Goal: Navigation & Orientation: Find specific page/section

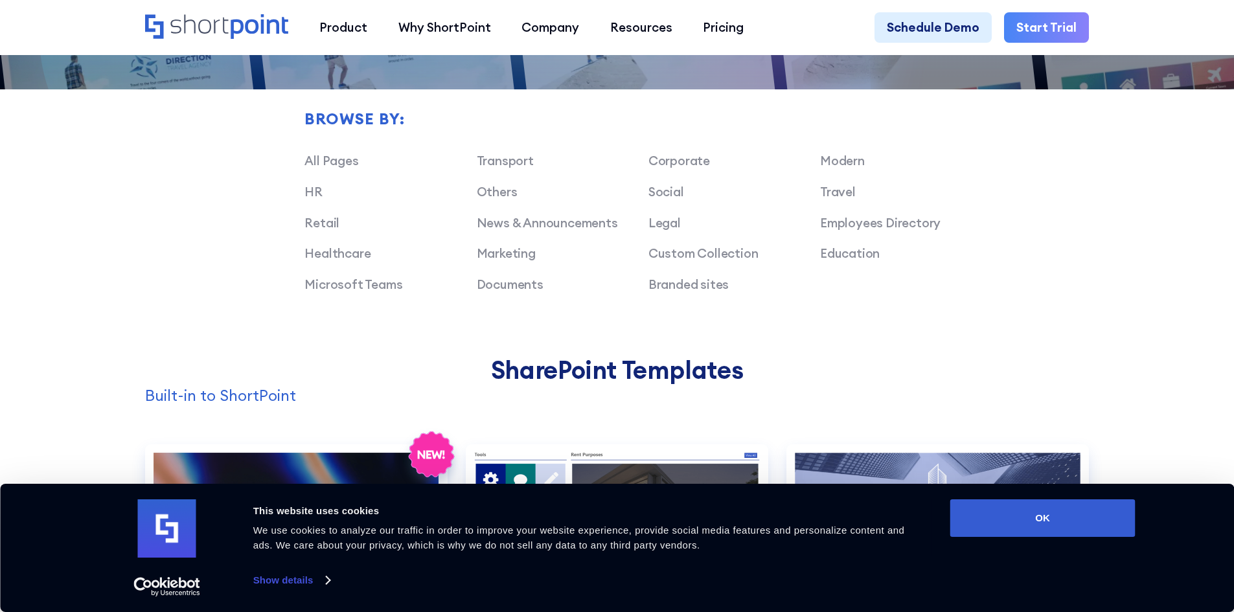
scroll to position [1102, 0]
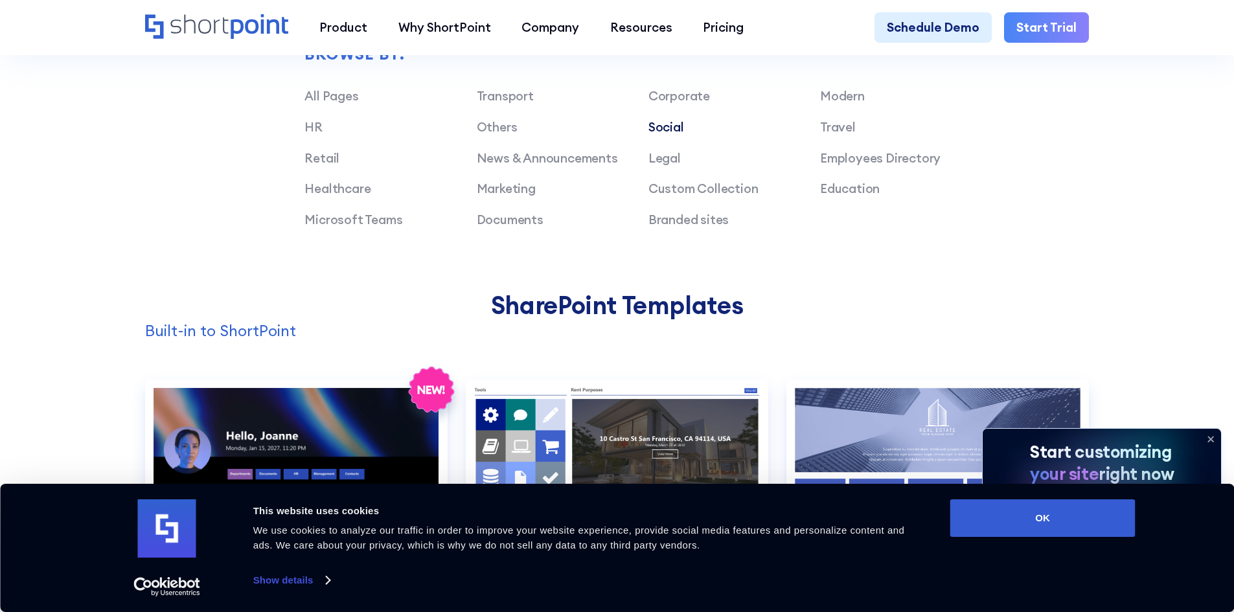
click at [675, 135] on link "Social" at bounding box center [667, 127] width 36 height 16
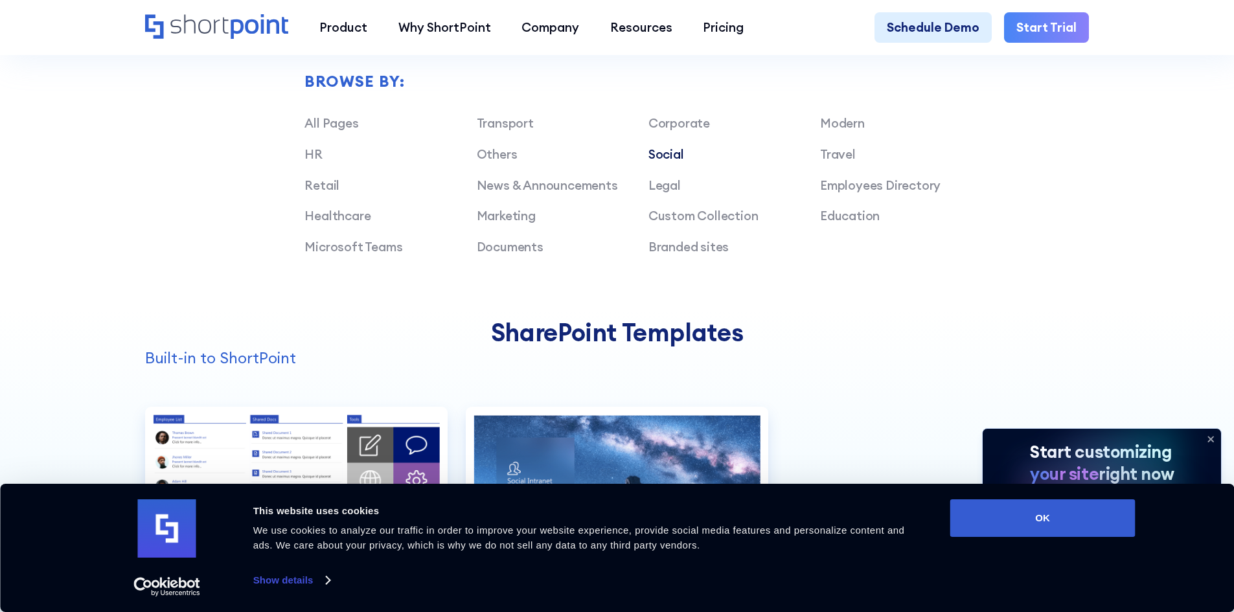
scroll to position [1037, 0]
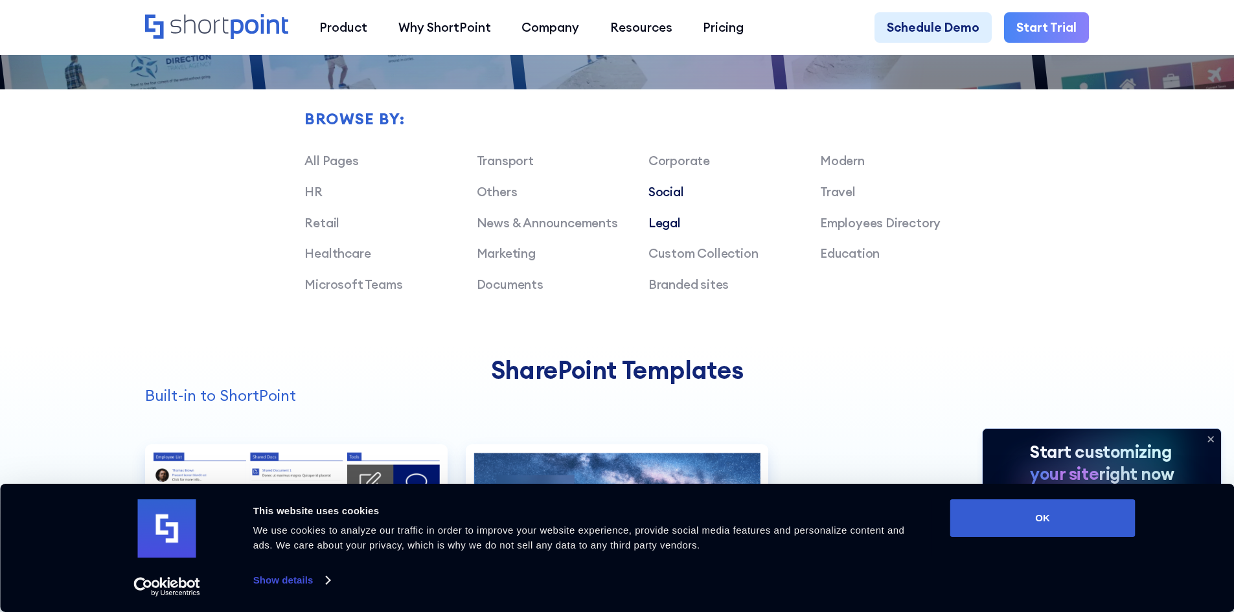
click at [672, 231] on link "Legal" at bounding box center [665, 223] width 32 height 16
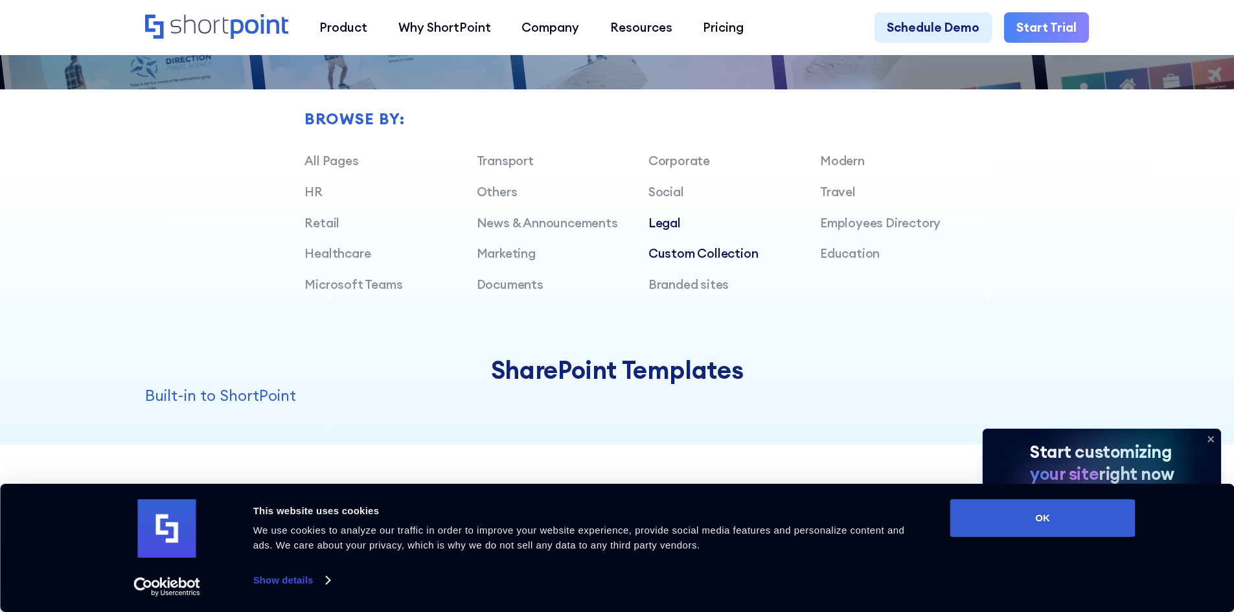
click at [686, 261] on link "Custom Collection" at bounding box center [704, 254] width 110 height 16
click at [687, 292] on link "Branded sites" at bounding box center [689, 285] width 81 height 16
click at [844, 168] on link "Modern" at bounding box center [842, 161] width 45 height 16
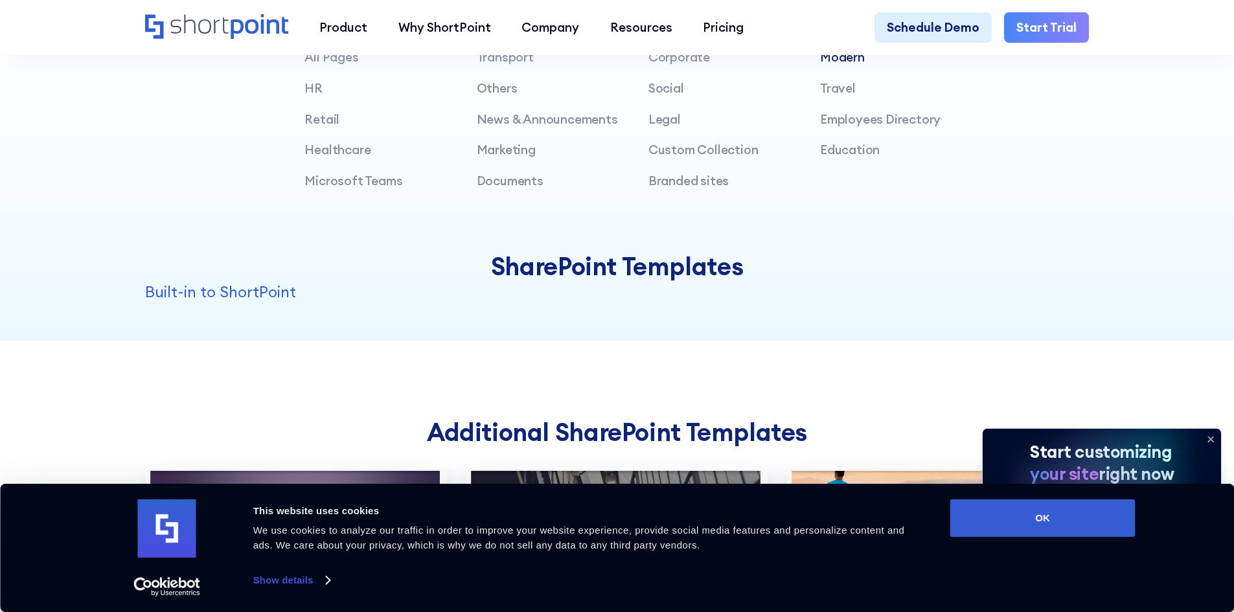
scroll to position [1102, 0]
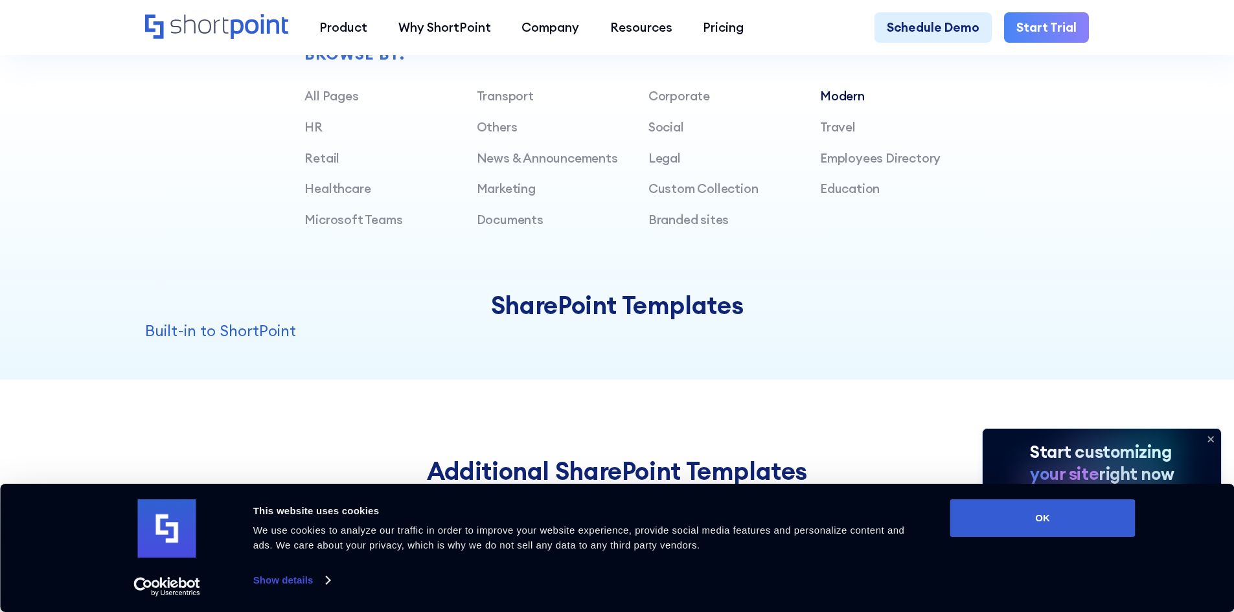
click at [833, 137] on div "Travel" at bounding box center [906, 127] width 172 height 19
click at [835, 135] on link "Travel" at bounding box center [838, 127] width 36 height 16
click at [853, 163] on link "Employees Directory" at bounding box center [880, 158] width 121 height 16
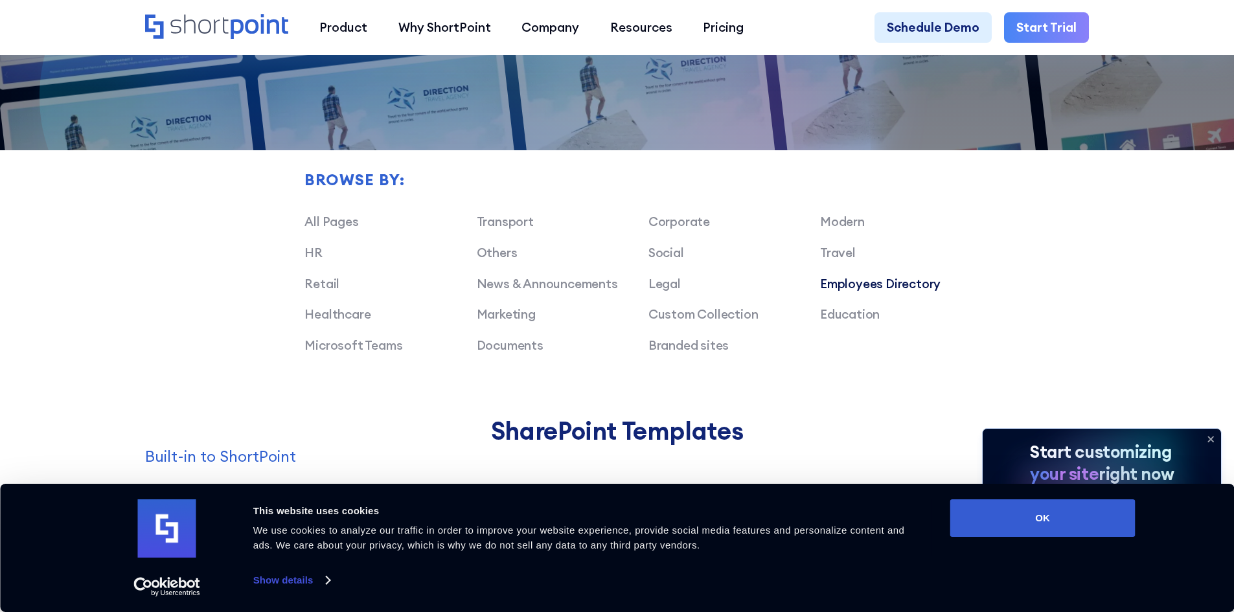
scroll to position [972, 0]
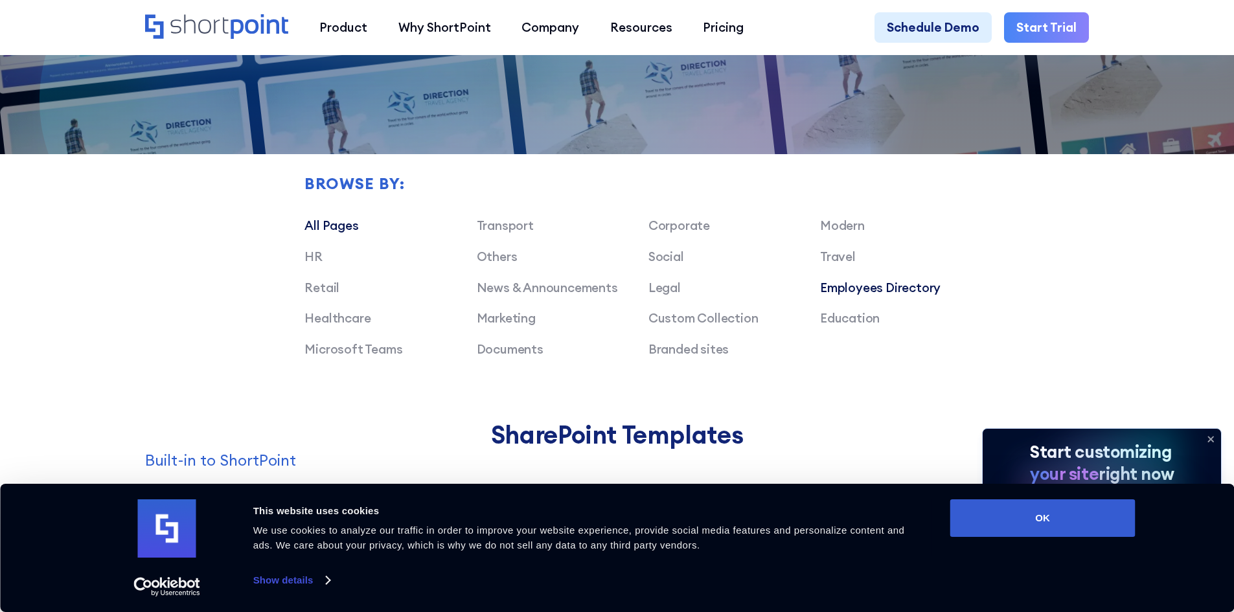
click at [344, 233] on link "All Pages" at bounding box center [332, 226] width 54 height 16
